Goal: Task Accomplishment & Management: Manage account settings

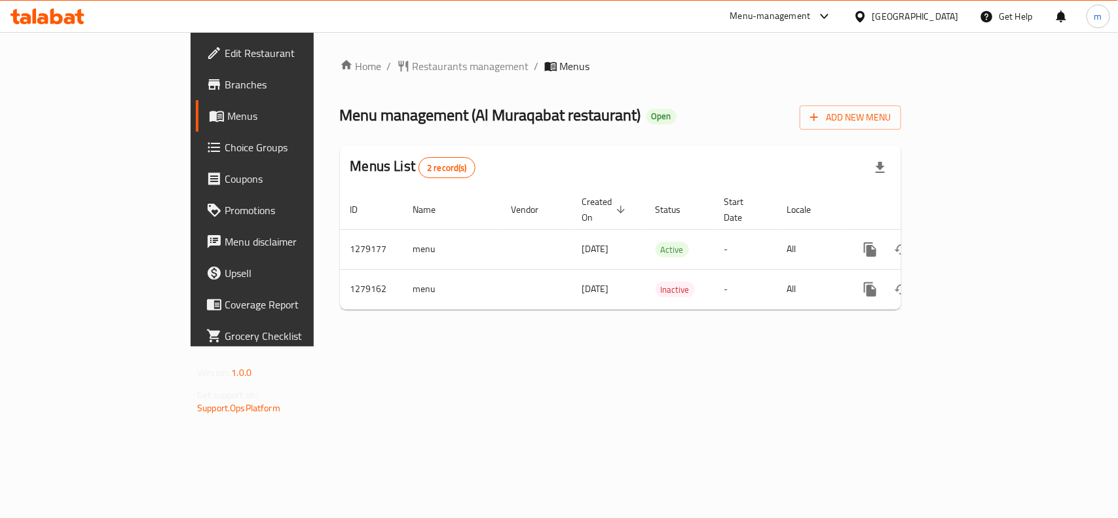
click at [30, 14] on icon at bounding box center [47, 17] width 74 height 16
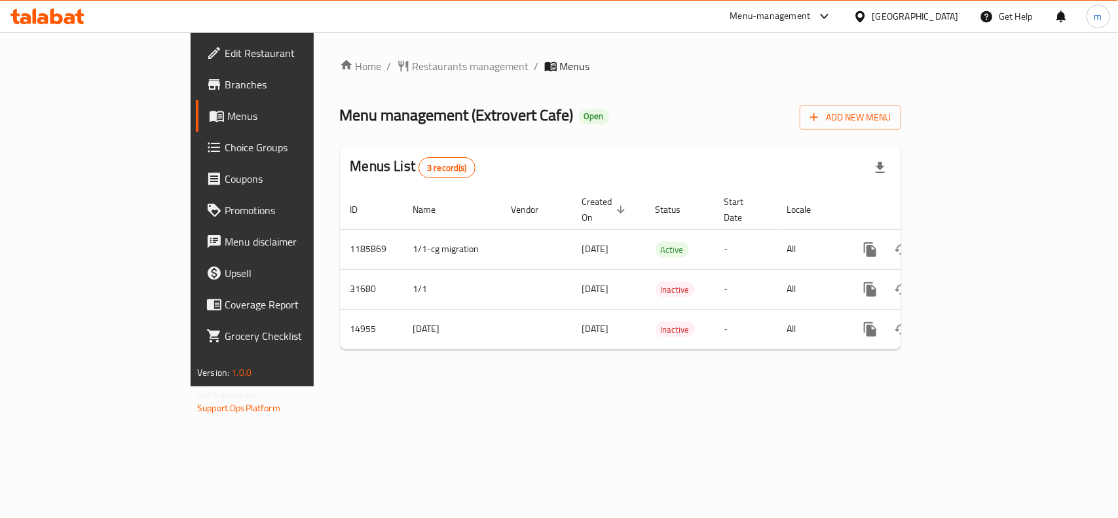
click at [56, 26] on div at bounding box center [47, 16] width 95 height 26
click at [62, 17] on icon at bounding box center [56, 17] width 12 height 16
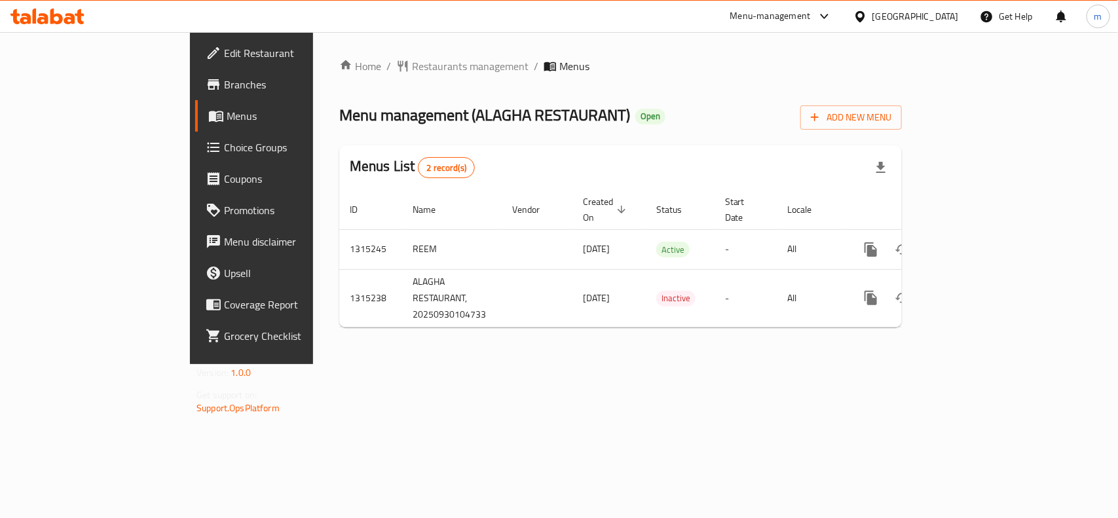
click at [701, 364] on div "Home / Restaurants management / Menus Menu management ( ALAGHA RESTAURANT ) Ope…" at bounding box center [620, 198] width 615 height 332
click at [60, 20] on icon at bounding box center [56, 17] width 12 height 16
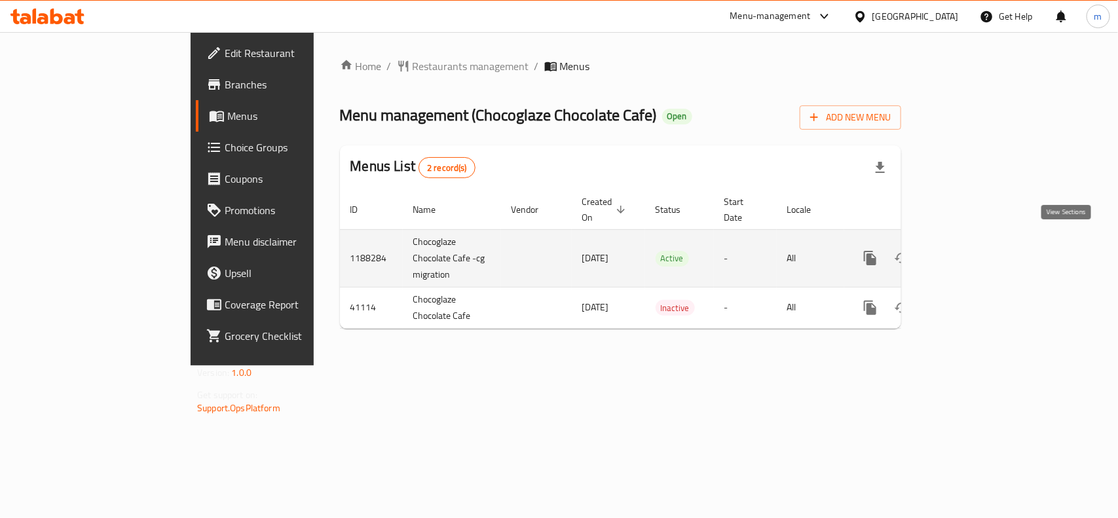
click at [971, 252] on icon "enhanced table" at bounding box center [965, 258] width 12 height 12
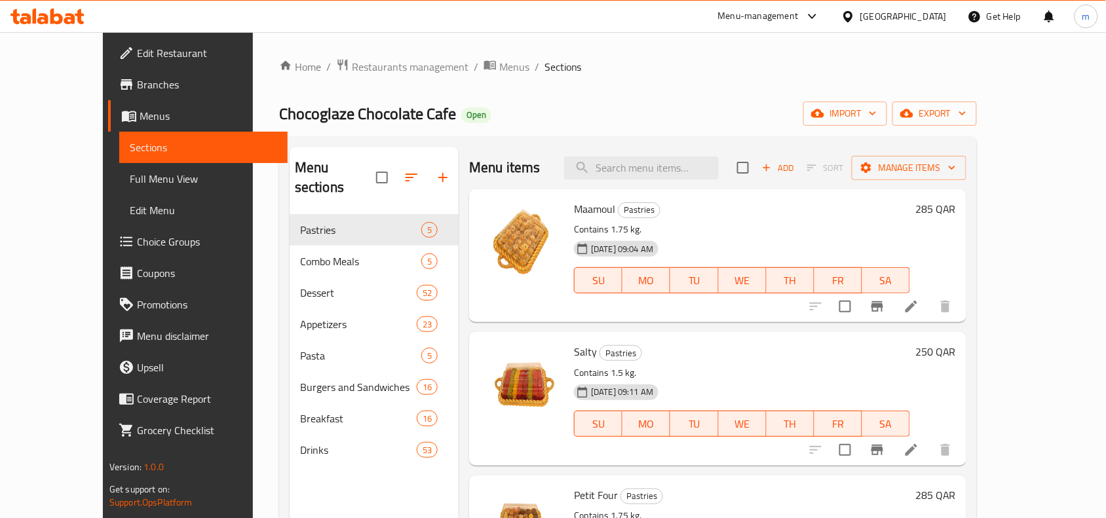
click at [71, 16] on icon at bounding box center [69, 18] width 11 height 11
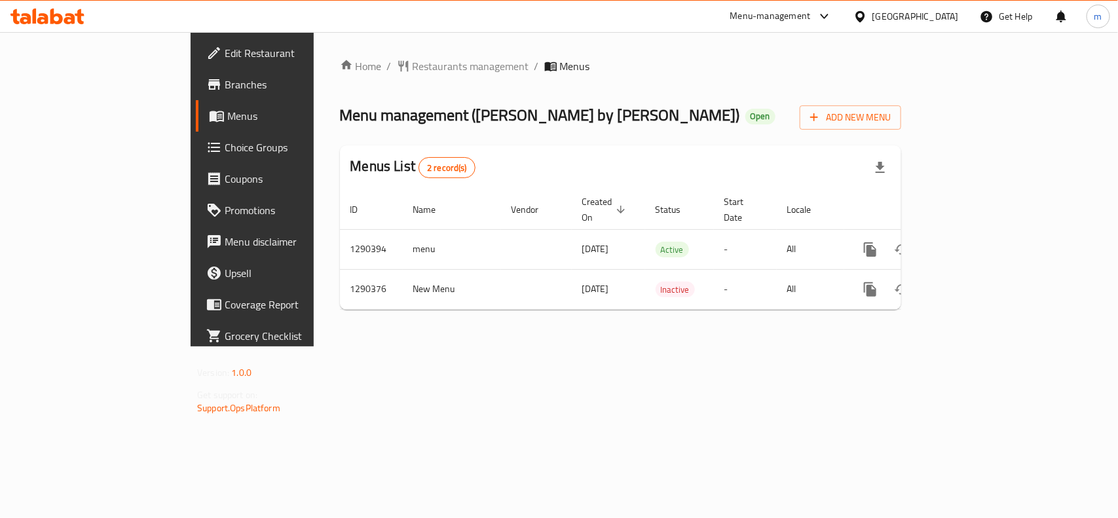
click at [41, 9] on icon at bounding box center [47, 17] width 74 height 16
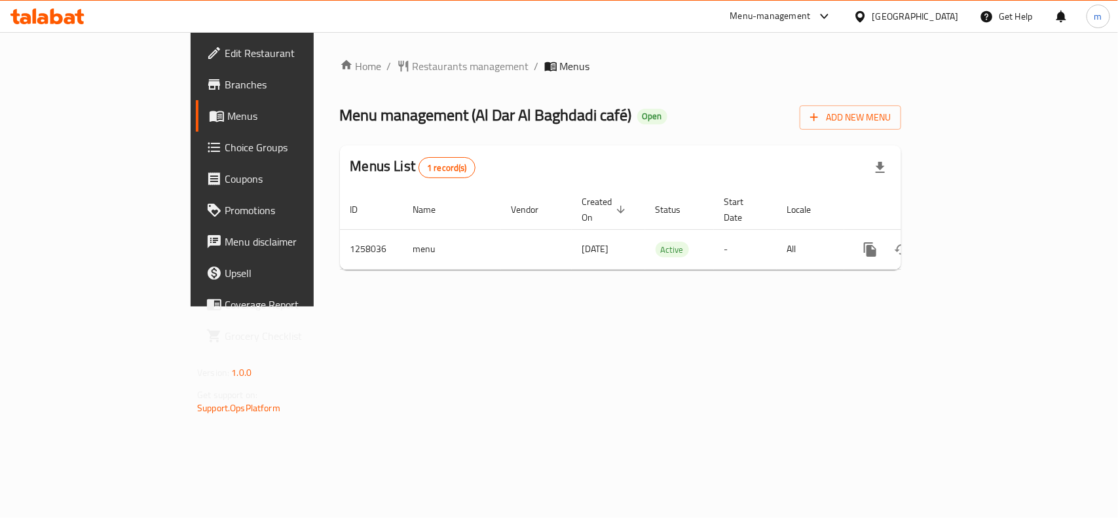
click at [663, 52] on div "Home / Restaurants management / Menus Menu management ( Al Dar [PERSON_NAME] ca…" at bounding box center [621, 169] width 614 height 274
click at [56, 24] on icon at bounding box center [56, 17] width 12 height 16
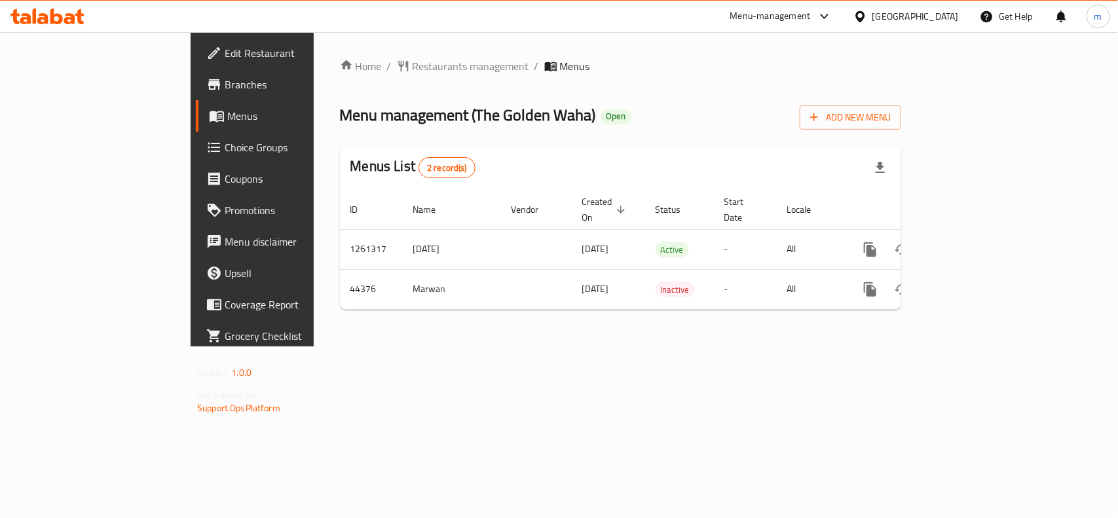
click at [608, 146] on div "Menus List 2 record(s)" at bounding box center [620, 167] width 561 height 45
click at [94, 24] on div at bounding box center [47, 16] width 95 height 26
click at [87, 23] on div at bounding box center [47, 16] width 95 height 26
click at [53, 14] on icon at bounding box center [56, 17] width 12 height 16
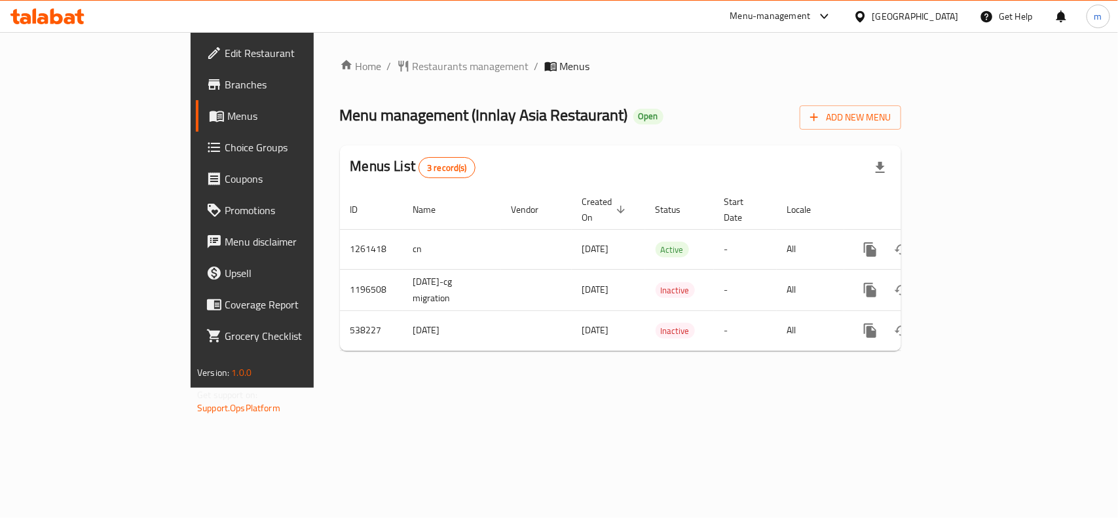
click at [41, 21] on icon at bounding box center [42, 18] width 11 height 11
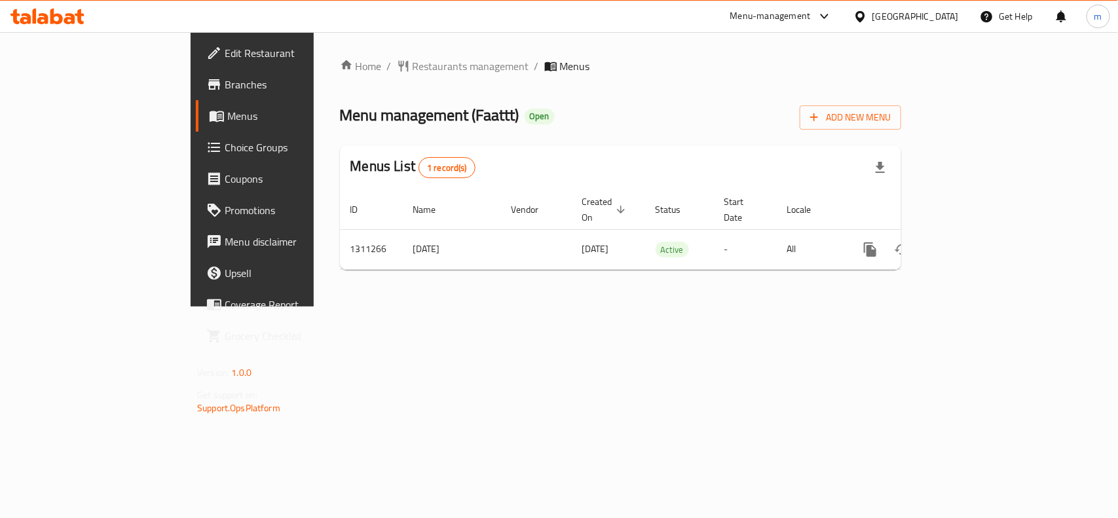
click at [532, 98] on div "Home / Restaurants management / Menus Menu management ( Faattt ) Open Add New M…" at bounding box center [620, 169] width 561 height 222
click at [69, 14] on icon at bounding box center [69, 18] width 11 height 11
click at [17, 25] on div at bounding box center [47, 16] width 95 height 26
click at [27, 18] on icon at bounding box center [25, 18] width 11 height 11
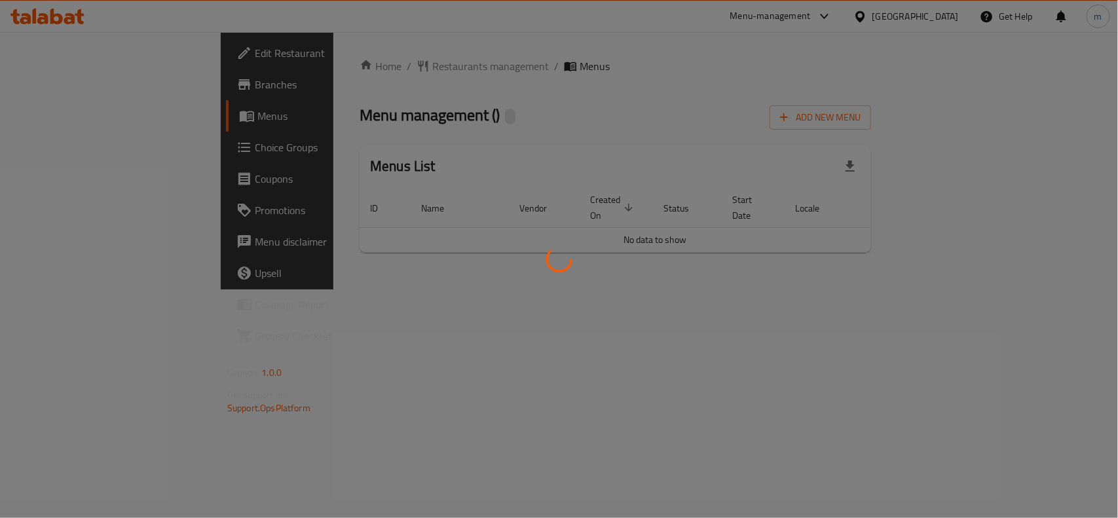
click at [456, 120] on div at bounding box center [559, 259] width 1118 height 518
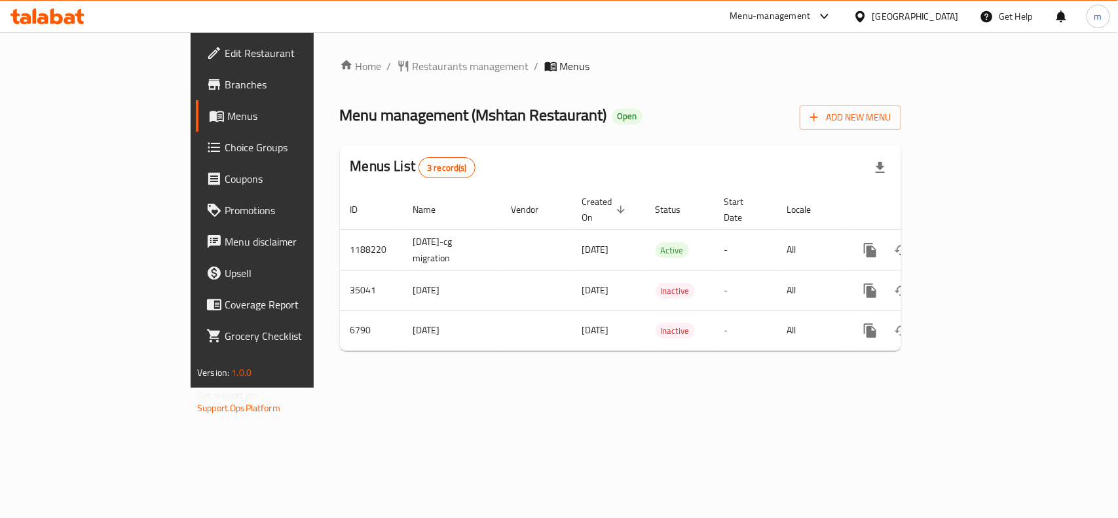
click at [37, 15] on icon at bounding box center [47, 17] width 74 height 16
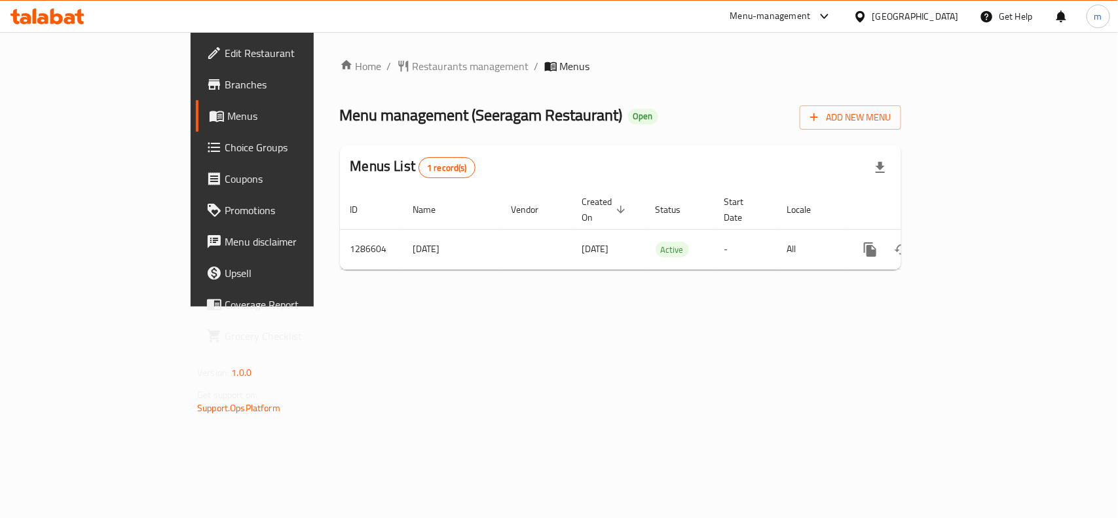
click at [54, 17] on icon at bounding box center [56, 17] width 12 height 16
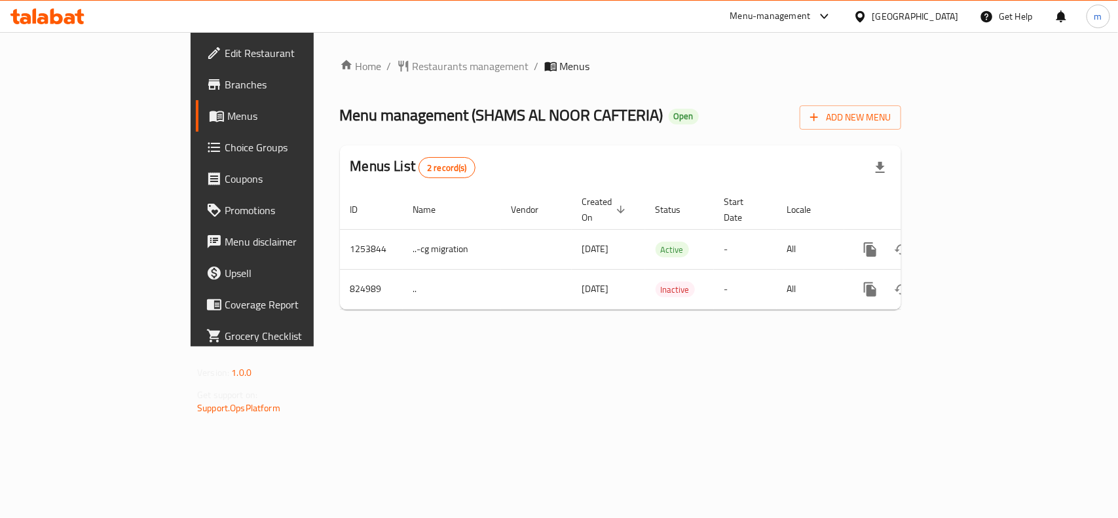
click at [225, 155] on span "Choice Groups" at bounding box center [296, 148] width 142 height 16
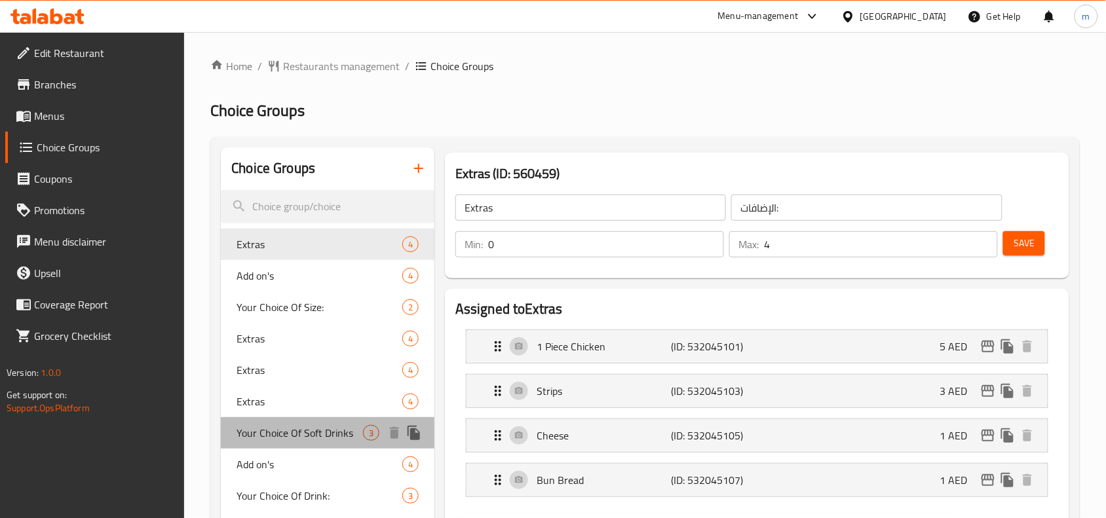
click at [322, 432] on span "Your Choice Of Soft Drinks" at bounding box center [299, 433] width 126 height 16
type input "Your Choice Of Soft Drinks"
type input "اختيارك من المشروبات الغازية"
type input "1"
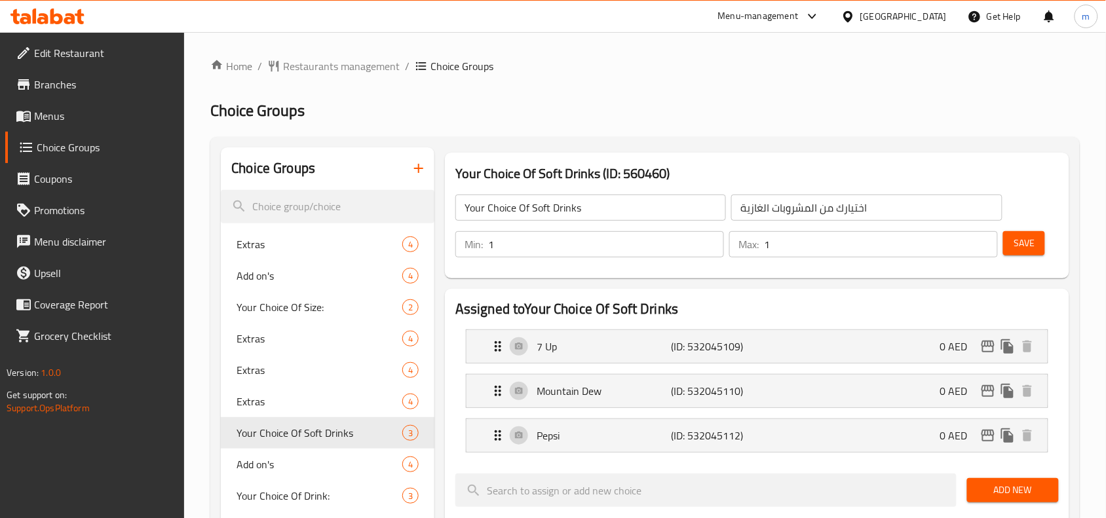
click at [73, 16] on icon at bounding box center [69, 18] width 11 height 11
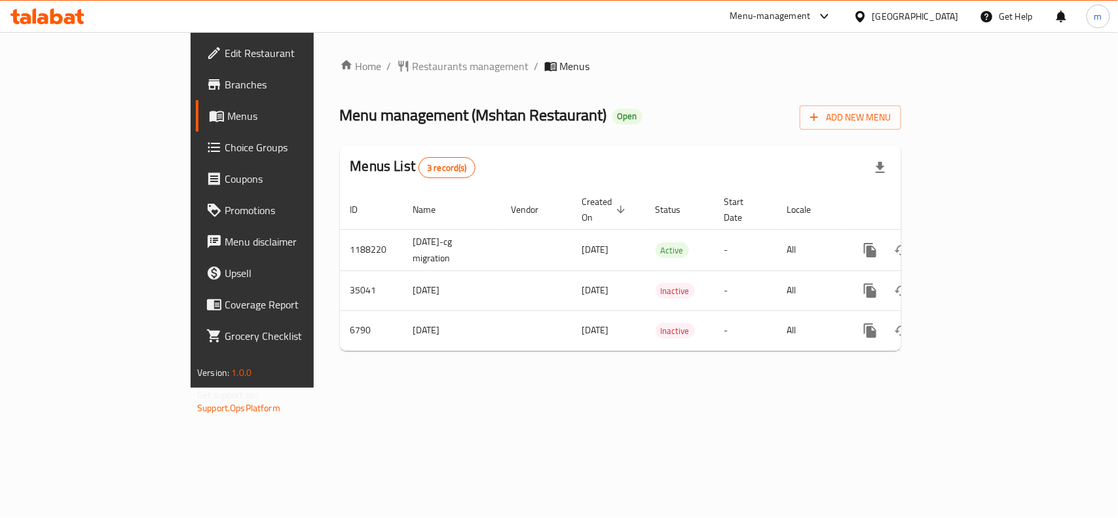
click at [57, 18] on icon at bounding box center [47, 17] width 74 height 16
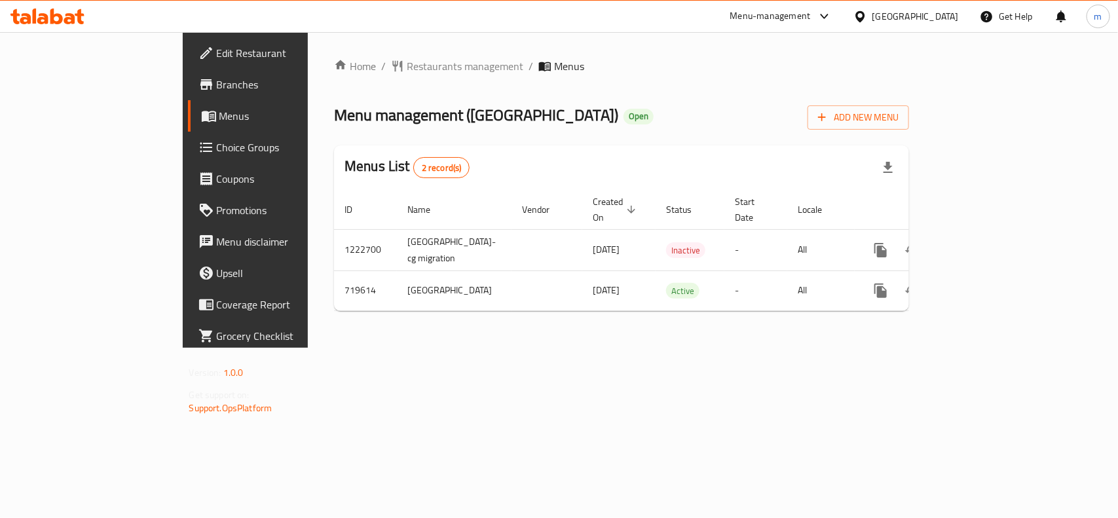
click at [31, 24] on icon at bounding box center [47, 17] width 74 height 16
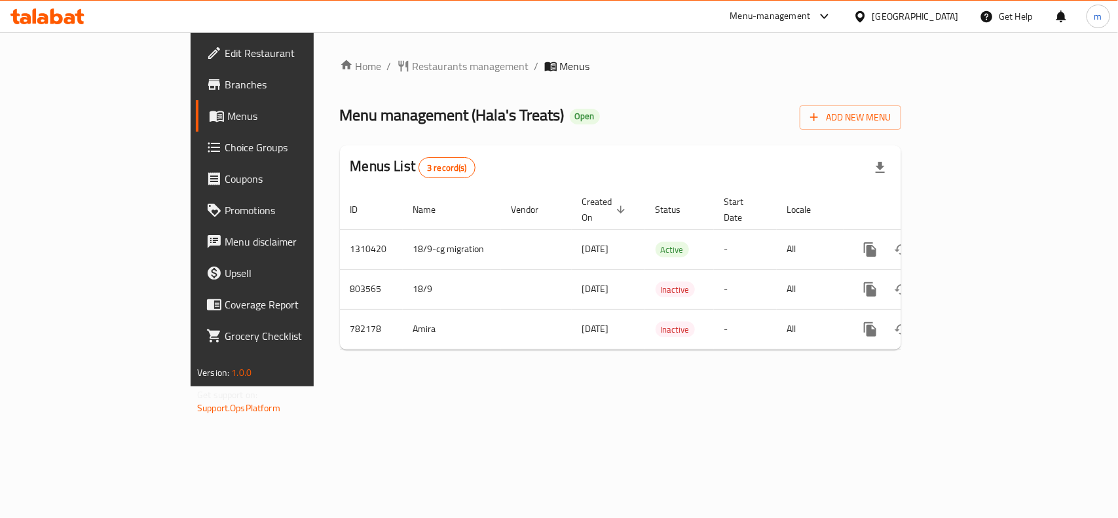
click at [67, 14] on icon at bounding box center [47, 17] width 74 height 16
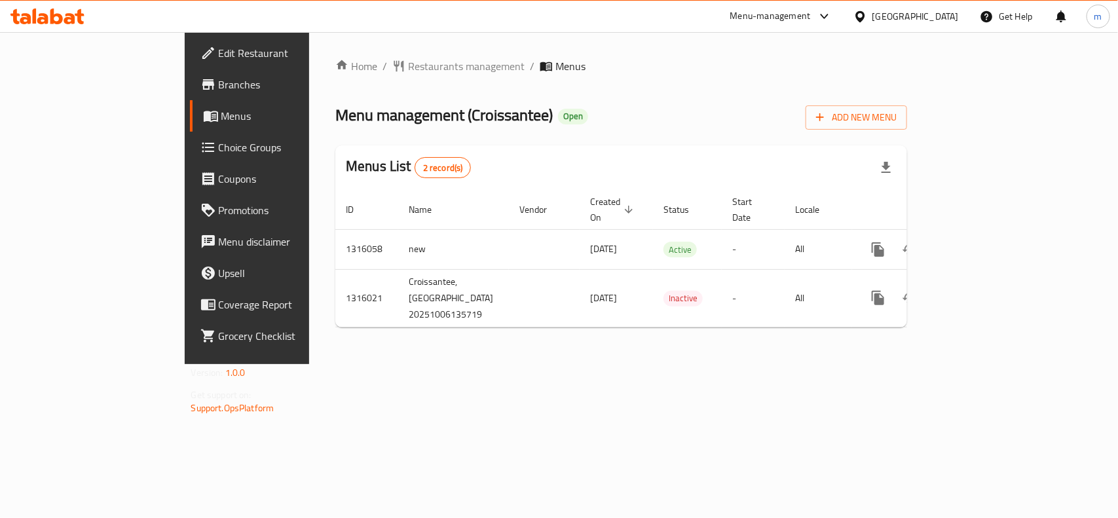
click at [64, 12] on icon at bounding box center [47, 17] width 74 height 16
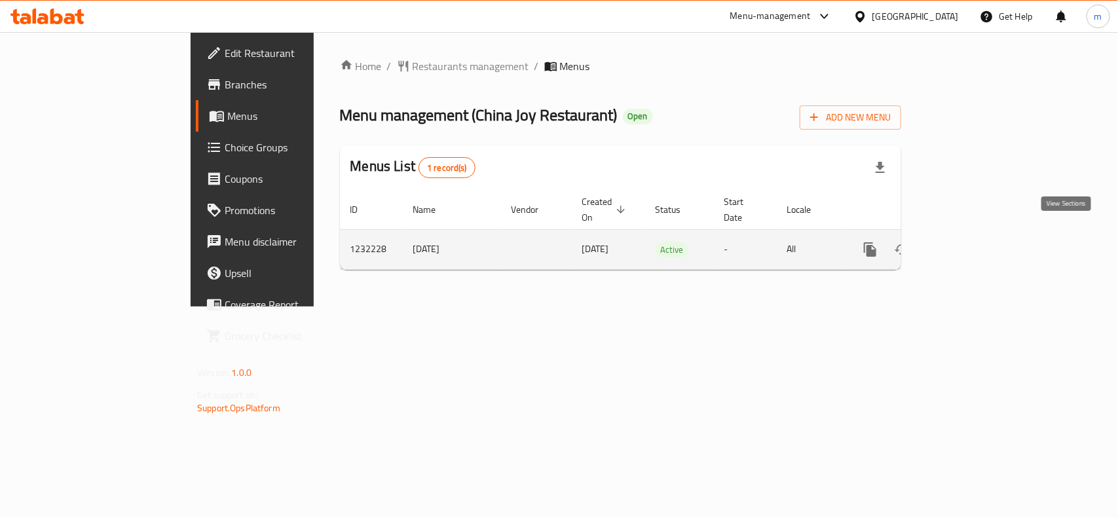
click at [971, 244] on icon "enhanced table" at bounding box center [965, 250] width 12 height 12
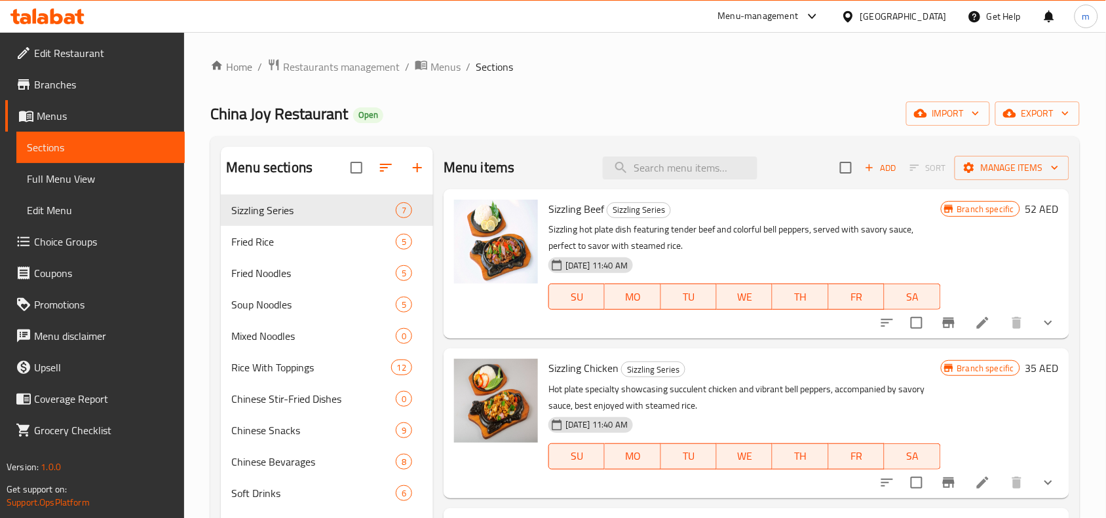
click at [40, 20] on icon at bounding box center [42, 18] width 11 height 11
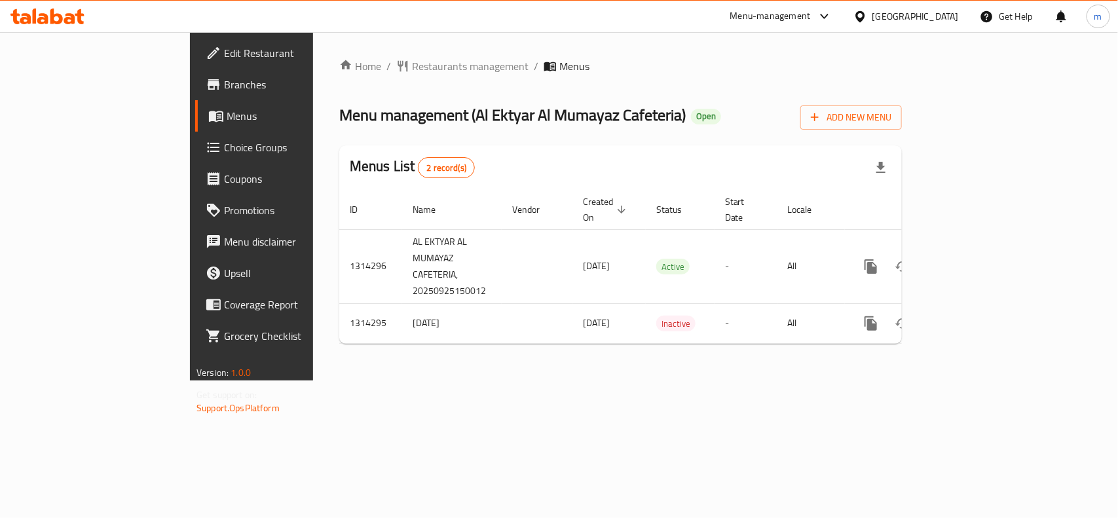
click at [59, 9] on icon at bounding box center [47, 17] width 74 height 16
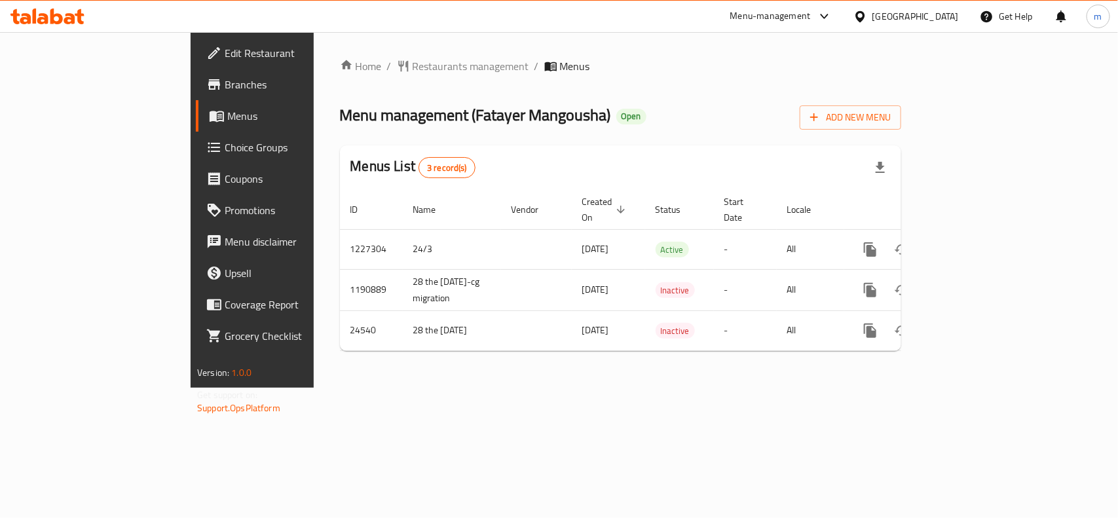
drag, startPoint x: 77, startPoint y: 20, endPoint x: 64, endPoint y: 15, distance: 14.1
click at [64, 15] on div at bounding box center [47, 16] width 95 height 26
click at [64, 15] on icon at bounding box center [47, 17] width 74 height 16
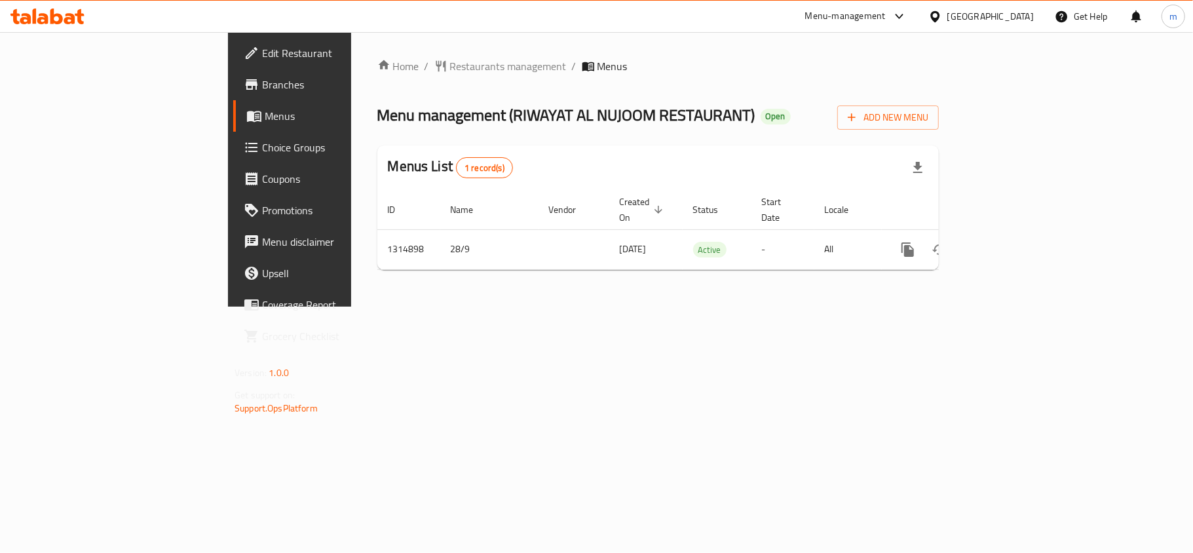
click at [52, 18] on icon at bounding box center [56, 17] width 12 height 16
click at [43, 20] on icon at bounding box center [47, 17] width 74 height 16
click at [39, 16] on icon at bounding box center [42, 18] width 11 height 11
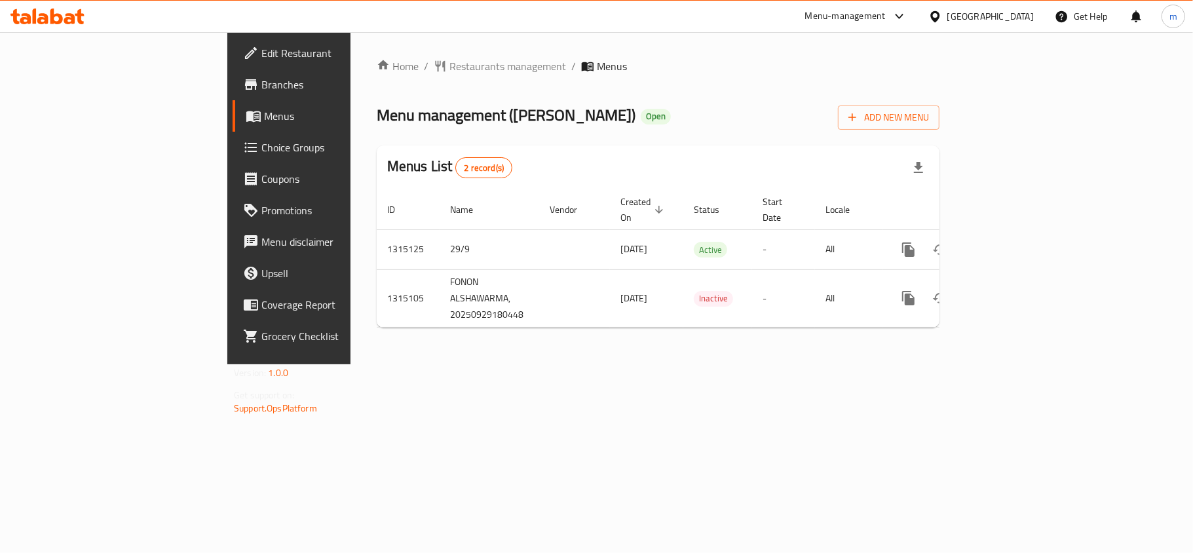
click at [58, 18] on icon at bounding box center [47, 17] width 74 height 16
click at [43, 16] on icon at bounding box center [47, 17] width 74 height 16
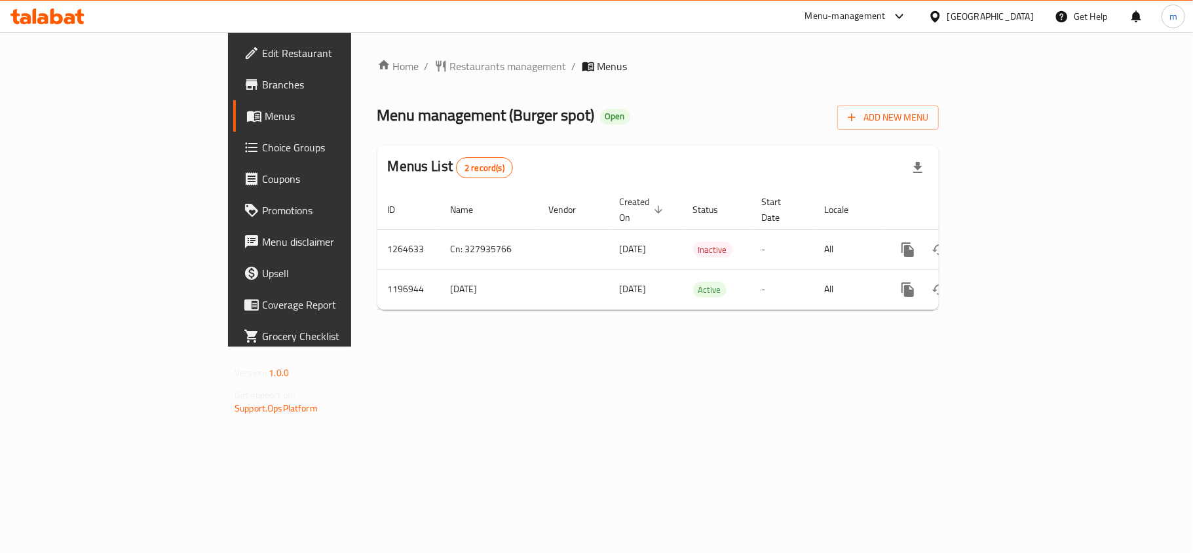
click at [39, 24] on div at bounding box center [47, 17] width 74 height 16
click at [59, 14] on icon at bounding box center [56, 17] width 12 height 16
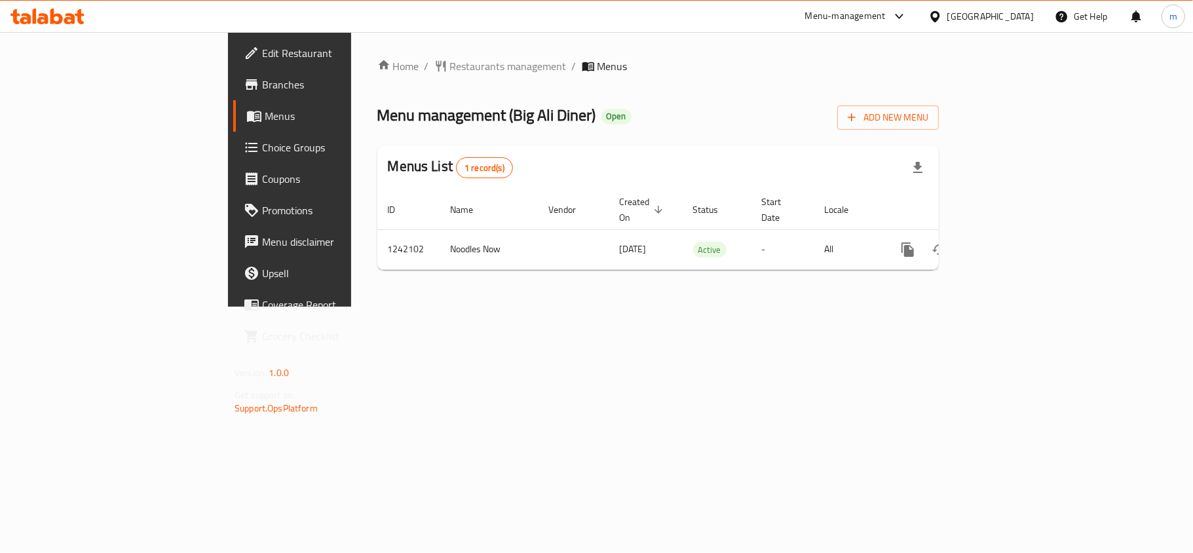
click at [34, 0] on div "Menu-management [GEOGRAPHIC_DATA] Get Help m" at bounding box center [596, 16] width 1193 height 33
click at [37, 22] on icon at bounding box center [47, 17] width 74 height 16
